Goal: Find specific page/section: Find specific page/section

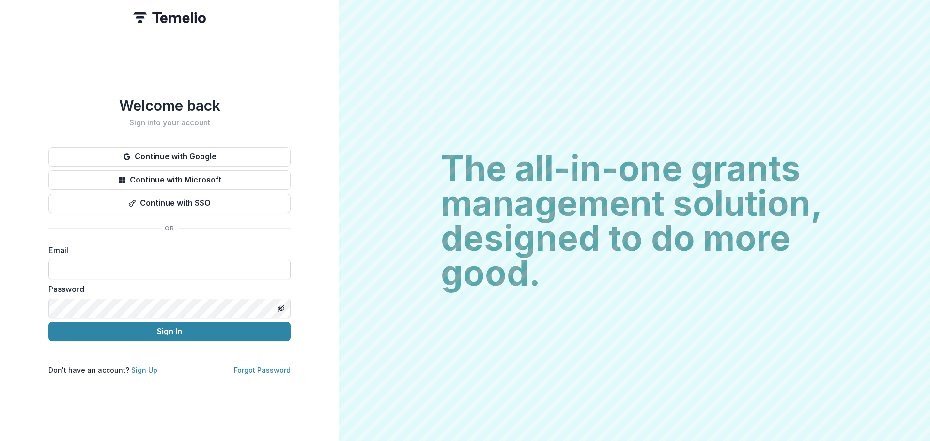
drag, startPoint x: 0, startPoint y: 0, endPoint x: 97, endPoint y: 270, distance: 287.1
click at [97, 270] on input at bounding box center [169, 269] width 242 height 19
type input "*"
type input "**********"
click at [48, 322] on button "Sign In" at bounding box center [169, 331] width 242 height 19
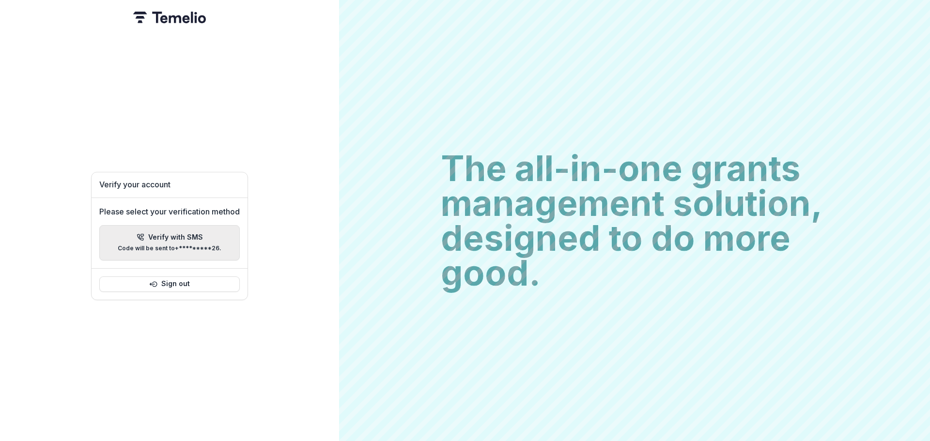
click at [169, 235] on p "Verify with SMS" at bounding box center [175, 237] width 55 height 8
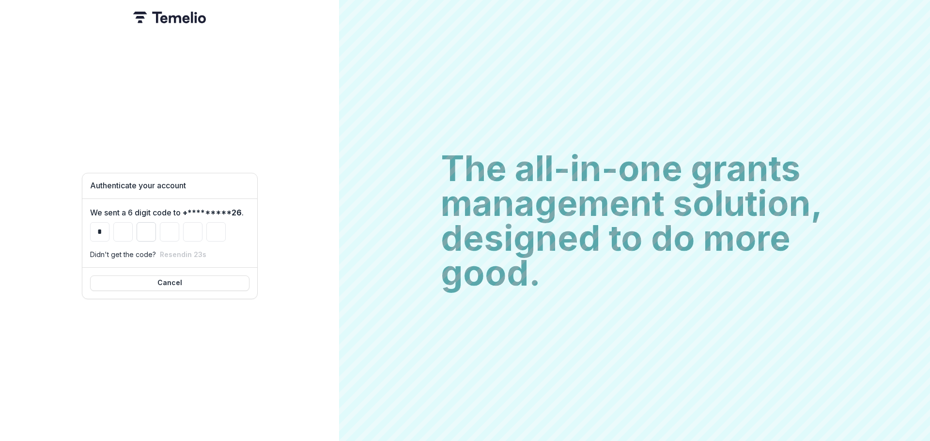
type input "*"
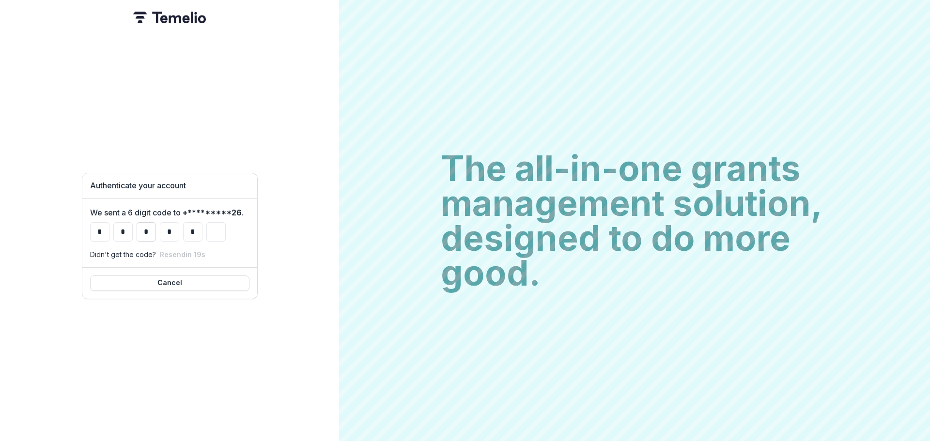
type input "*"
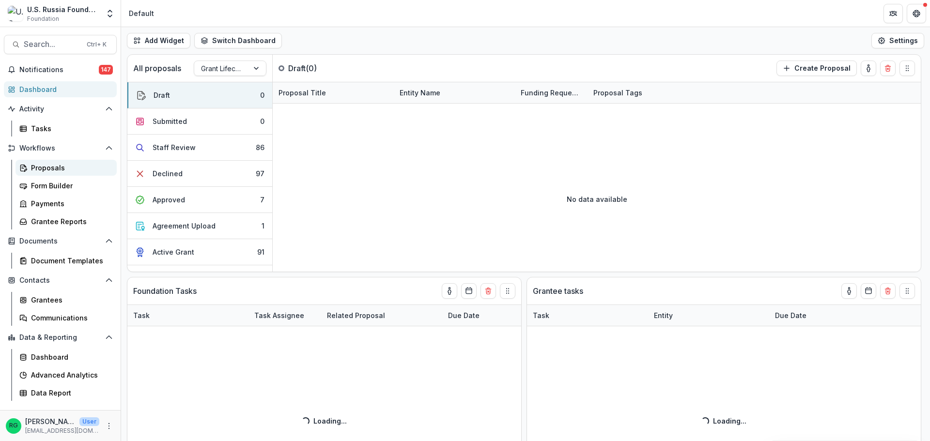
click at [42, 169] on div "Proposals" at bounding box center [70, 168] width 78 height 10
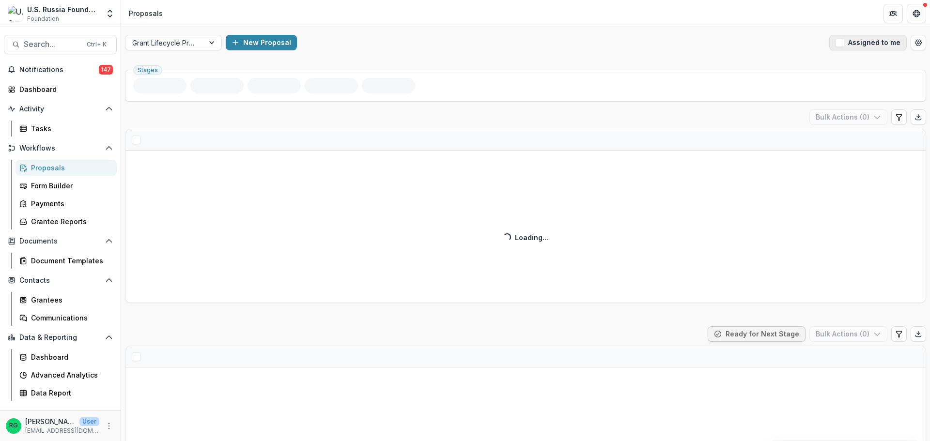
click at [837, 43] on span "button" at bounding box center [839, 42] width 9 height 9
